Goal: Task Accomplishment & Management: Manage account settings

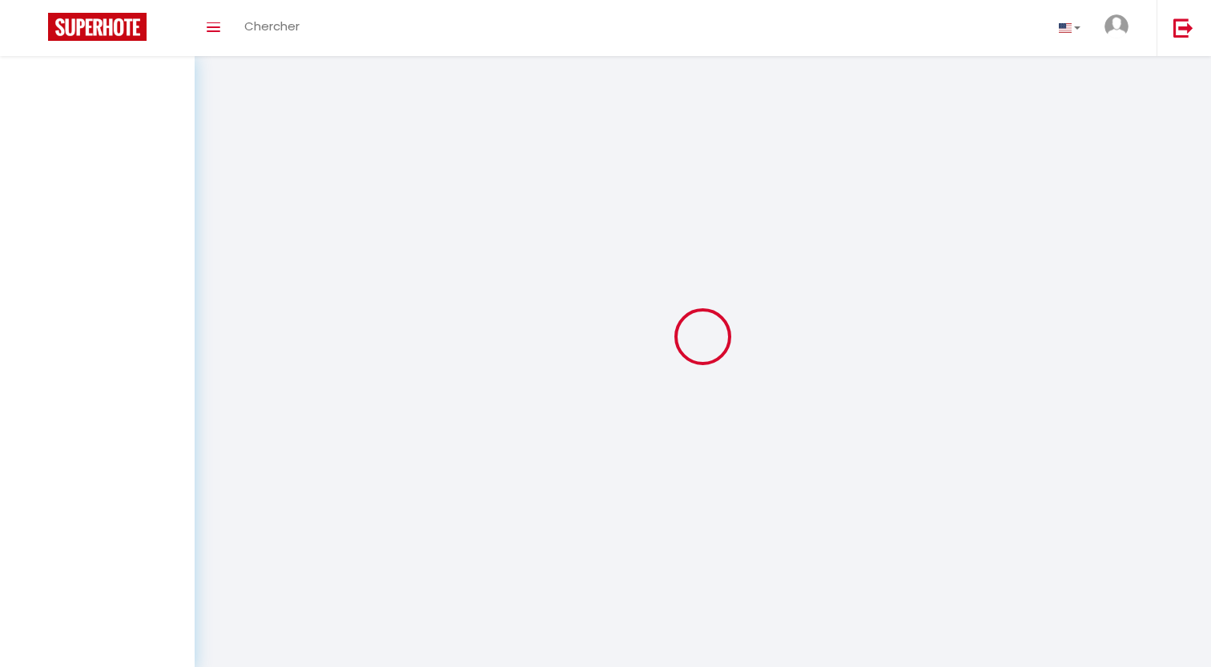
select select
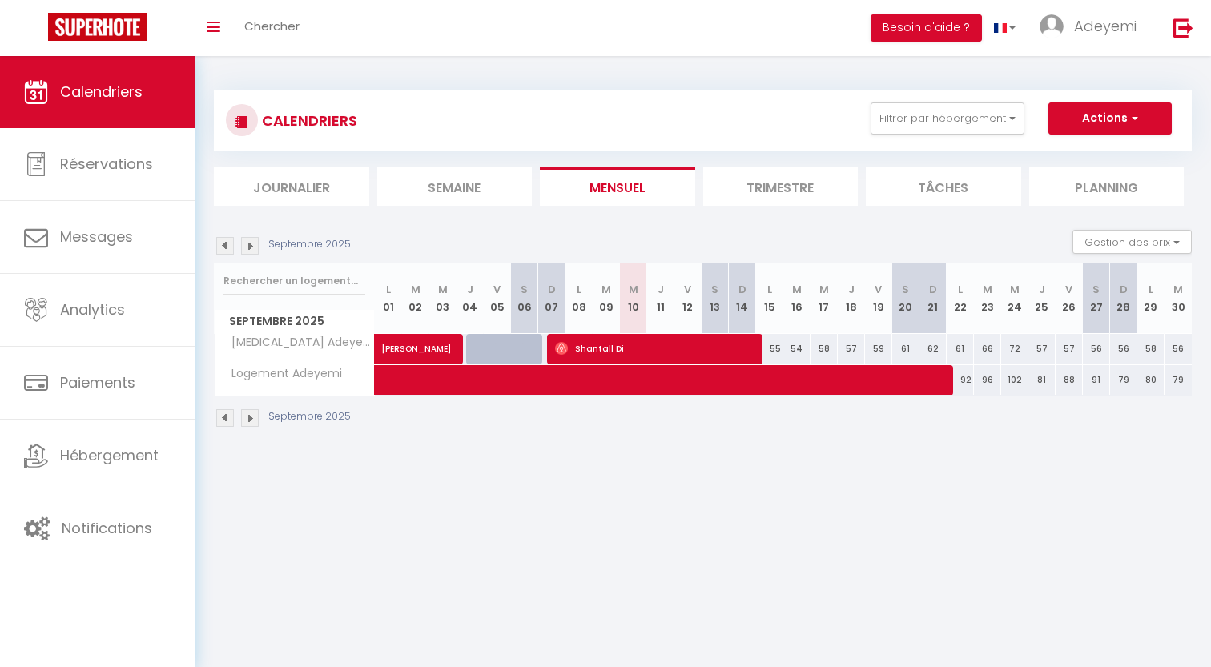
select select
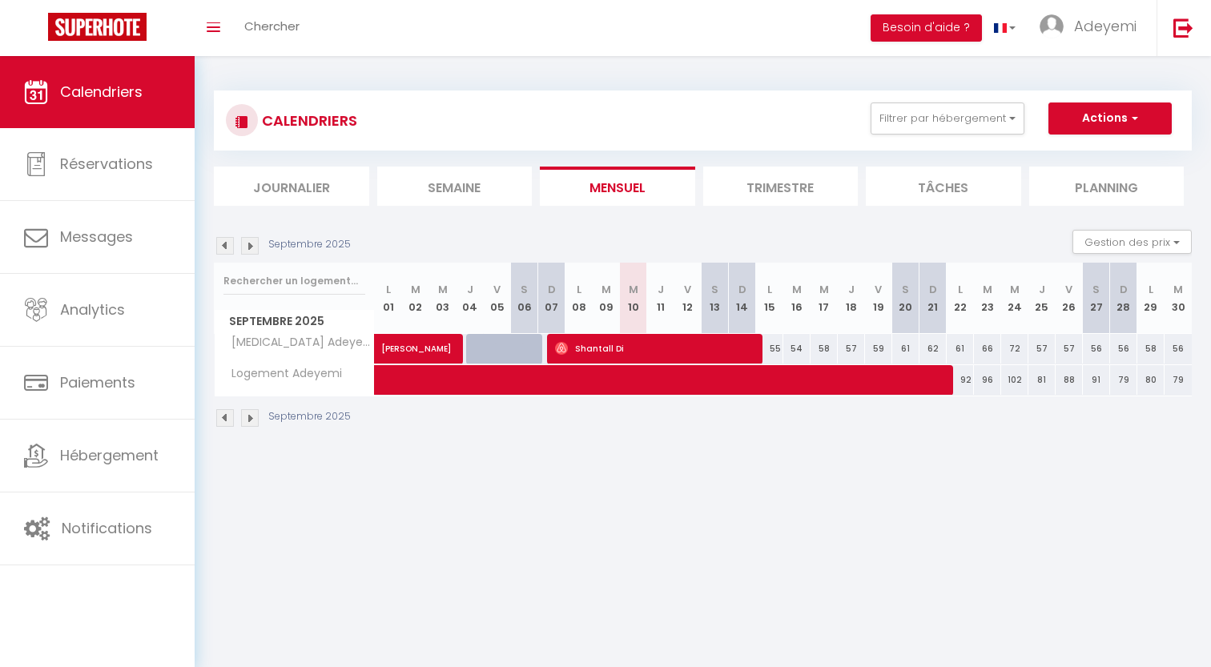
select select
click at [615, 348] on span "Shantall Di" at bounding box center [654, 348] width 199 height 30
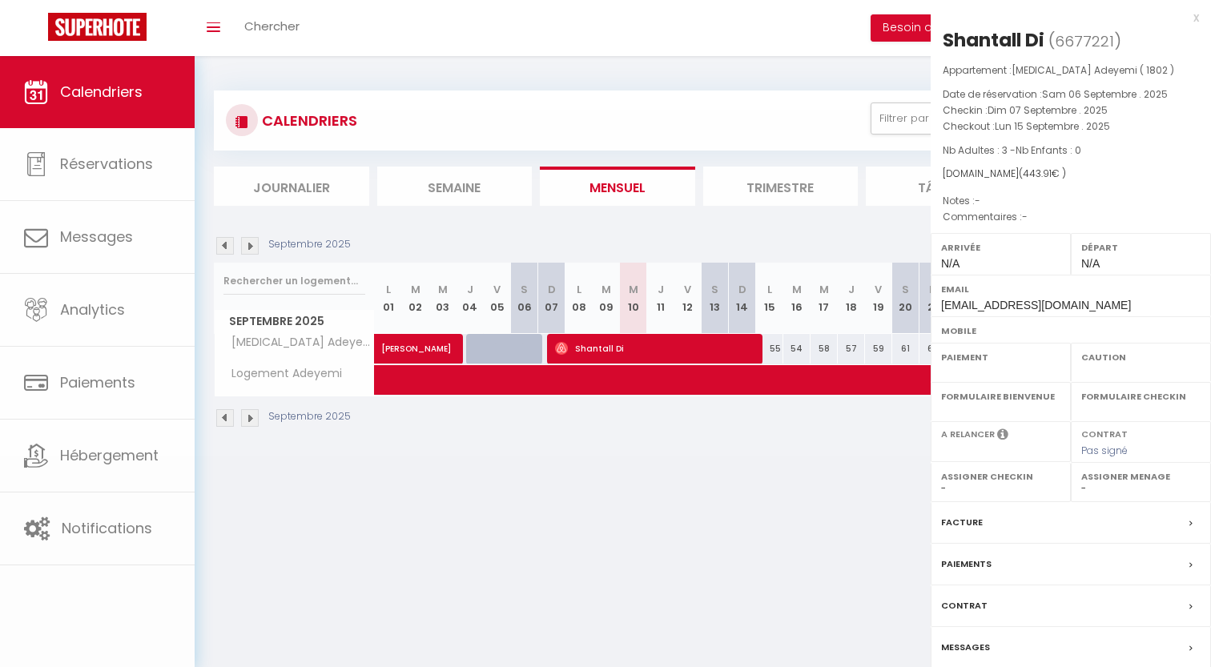
select select "OK"
select select "0"
select select "1"
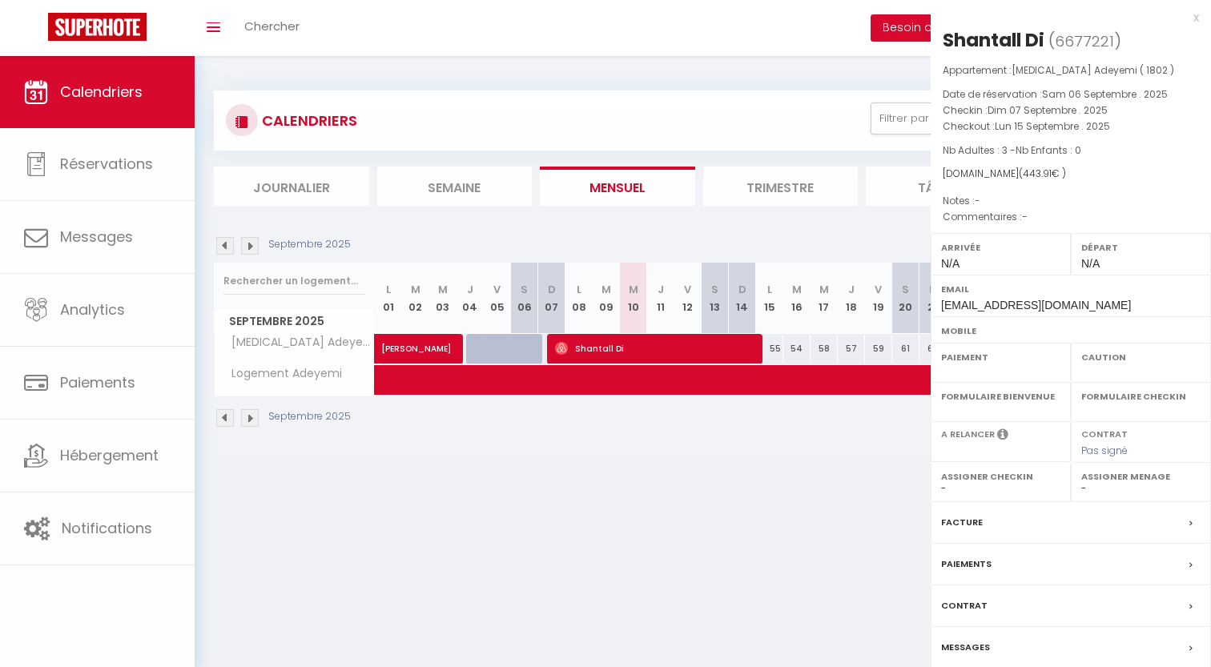
select select
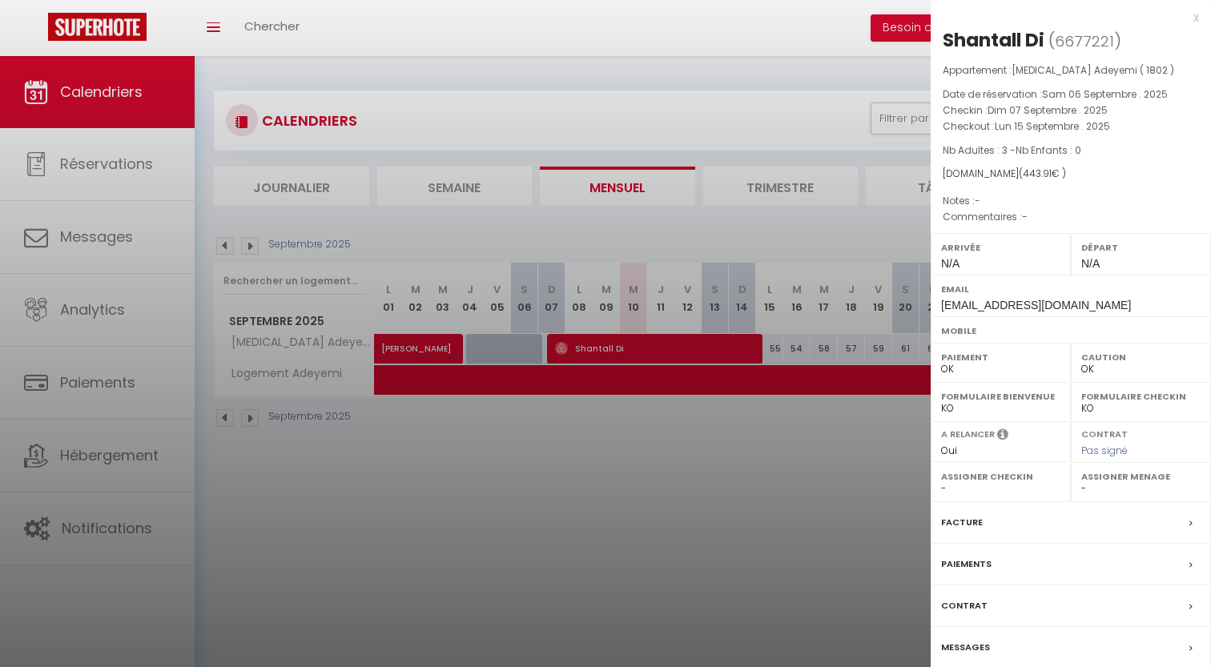
click at [641, 454] on div at bounding box center [605, 333] width 1211 height 667
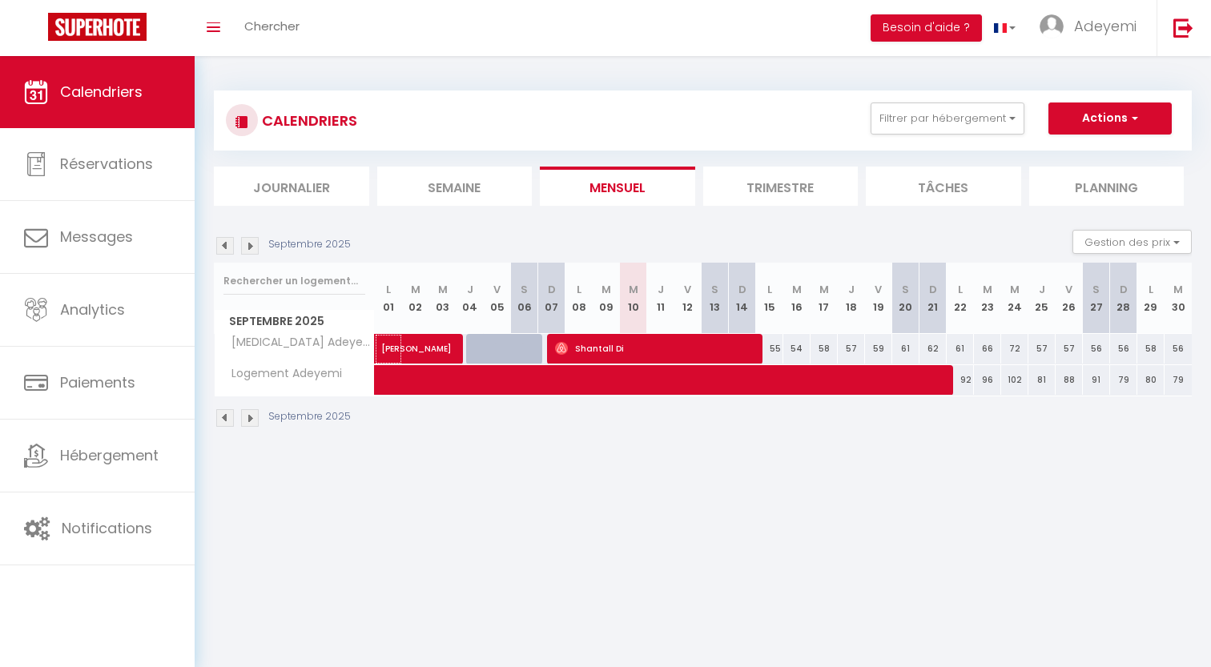
click at [454, 349] on span "[PERSON_NAME]" at bounding box center [436, 340] width 111 height 30
select select "37383"
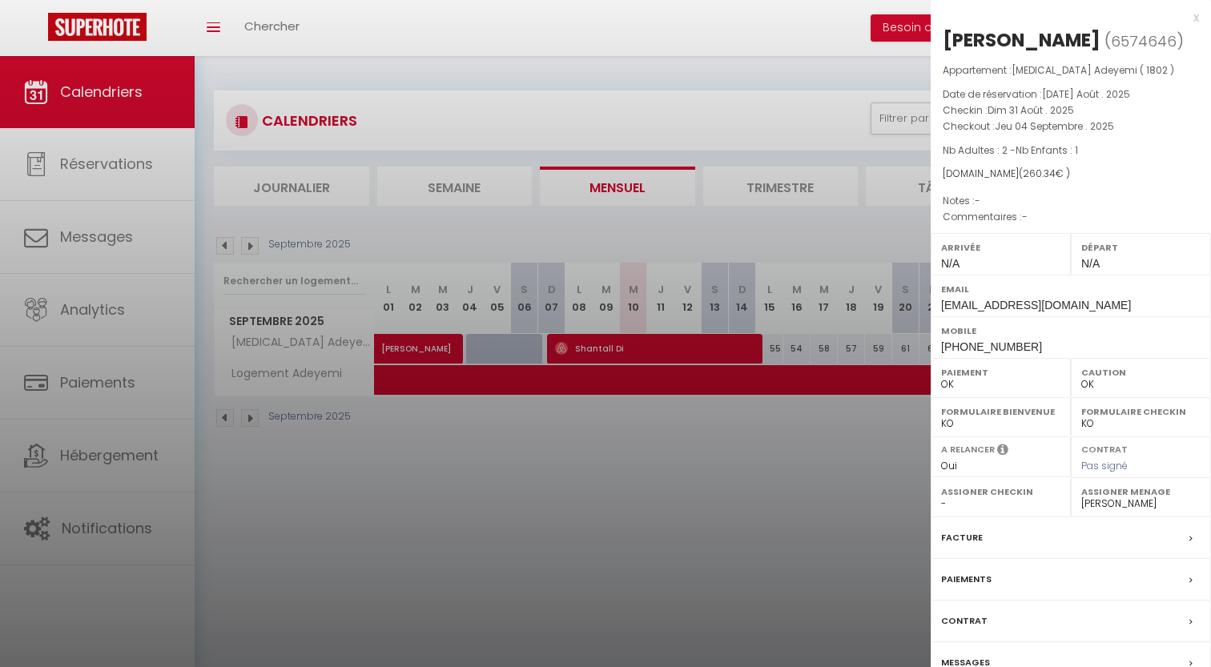
click at [680, 570] on div at bounding box center [605, 333] width 1211 height 667
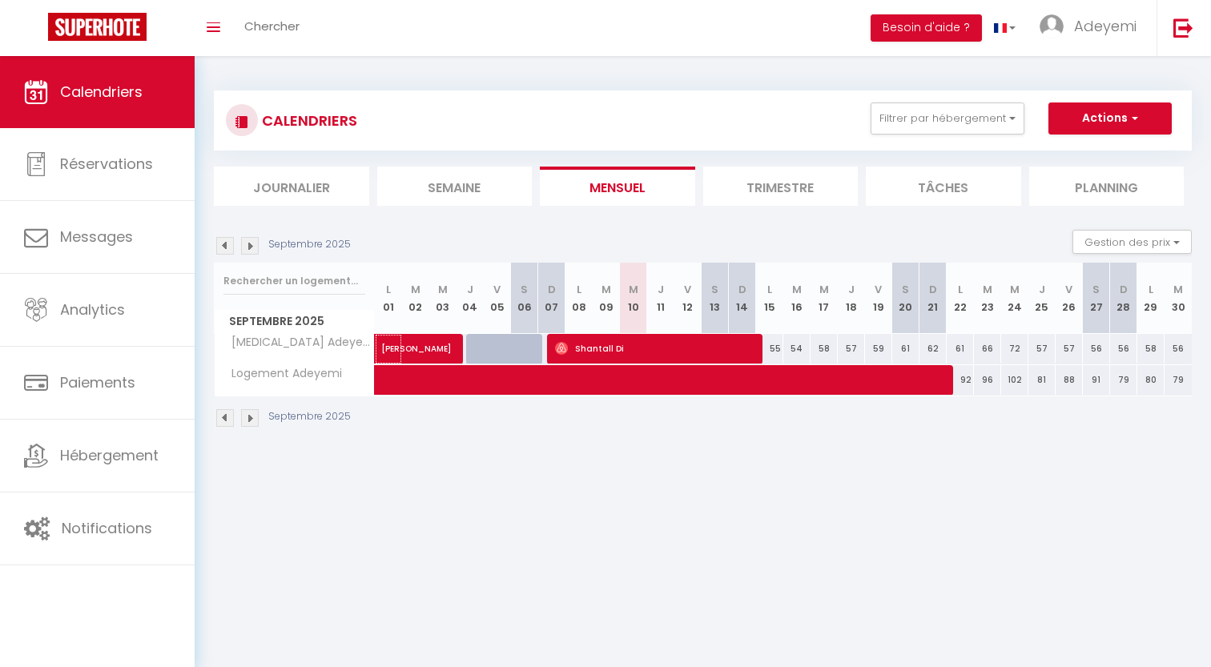
click at [428, 348] on span "[PERSON_NAME]" at bounding box center [436, 340] width 111 height 30
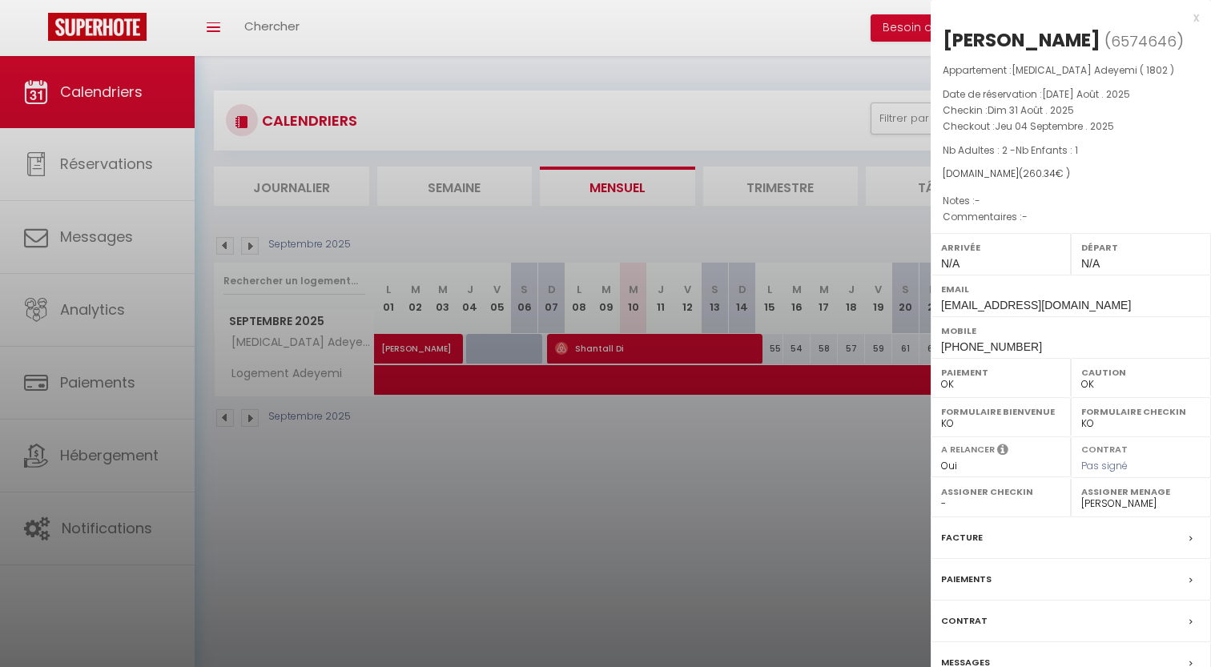
click at [570, 550] on div at bounding box center [605, 333] width 1211 height 667
